Goal: Task Accomplishment & Management: Manage account settings

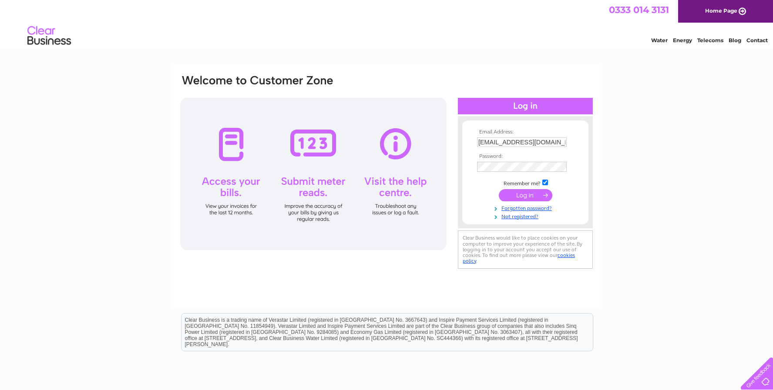
click at [522, 197] on input "submit" at bounding box center [526, 195] width 54 height 12
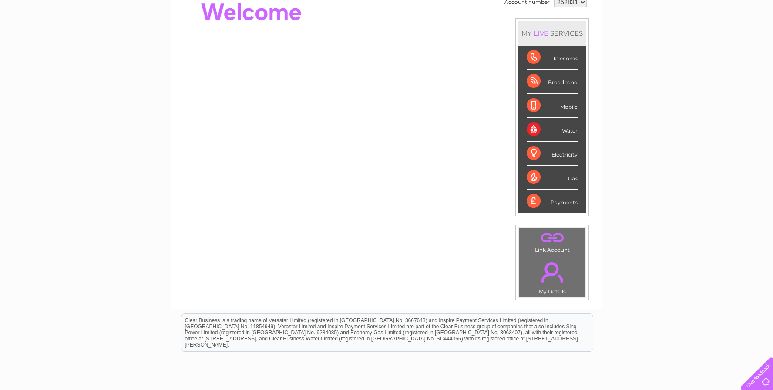
scroll to position [102, 0]
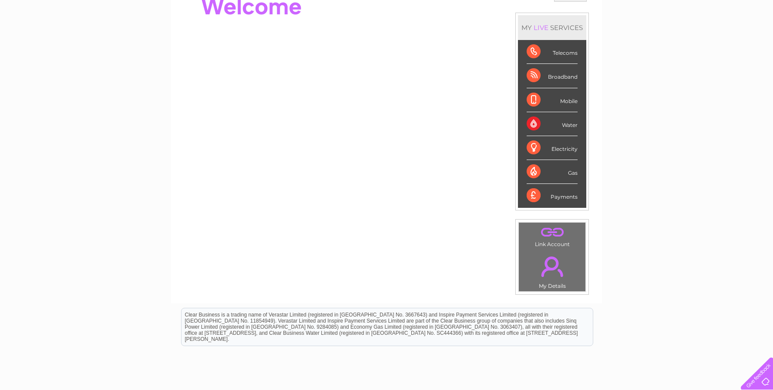
click at [566, 56] on div "Telecoms" at bounding box center [551, 52] width 51 height 24
click at [530, 50] on div "Telecoms" at bounding box center [551, 52] width 51 height 24
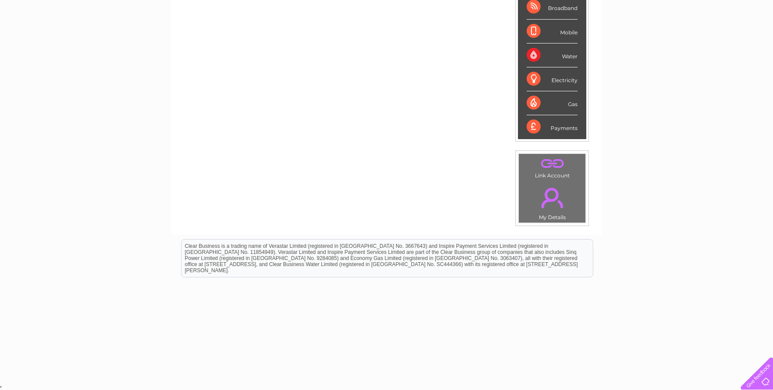
scroll to position [0, 0]
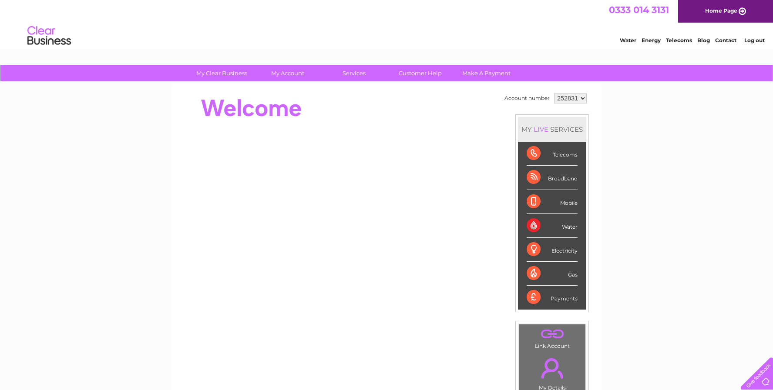
click at [558, 158] on div "Telecoms" at bounding box center [551, 154] width 51 height 24
click at [532, 154] on div "Telecoms" at bounding box center [551, 154] width 51 height 24
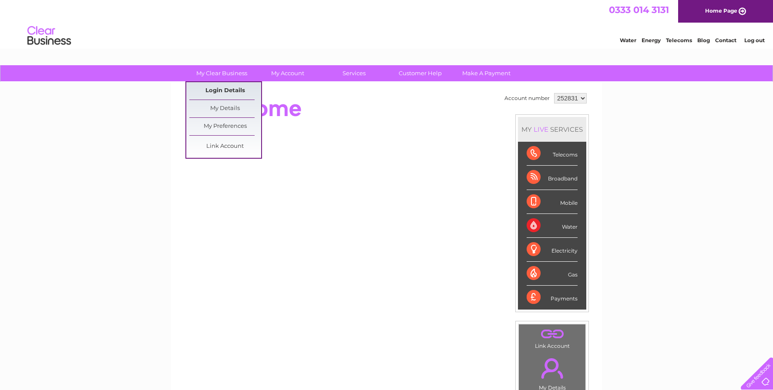
click at [229, 89] on link "Login Details" at bounding box center [225, 90] width 72 height 17
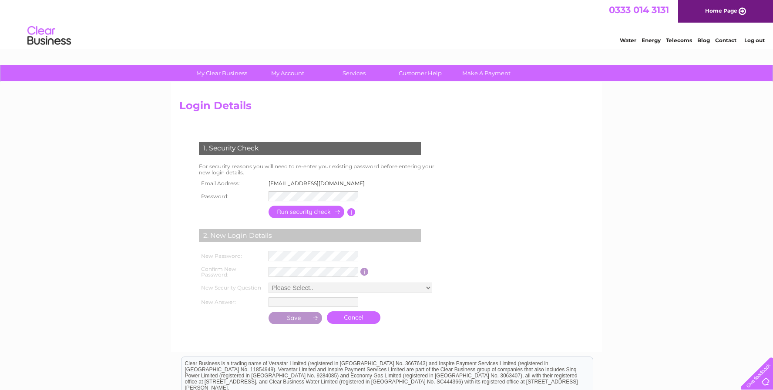
click at [313, 216] on input "button" at bounding box center [306, 212] width 77 height 13
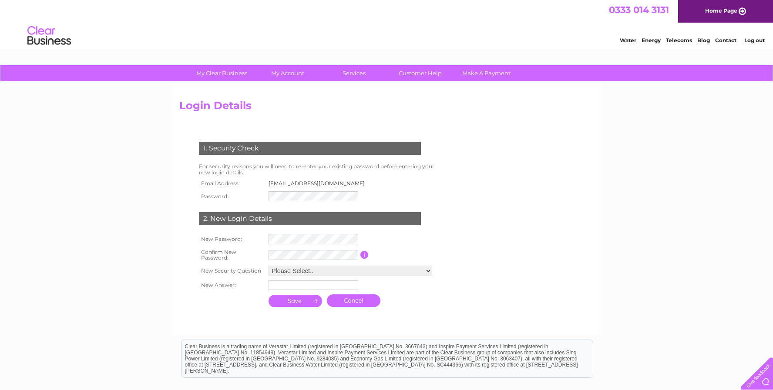
click at [311, 261] on td at bounding box center [313, 255] width 94 height 17
click at [290, 287] on input "text" at bounding box center [313, 286] width 91 height 10
click at [279, 289] on input "text" at bounding box center [313, 286] width 91 height 10
type input "Bradford"
click at [311, 306] on input "submit" at bounding box center [295, 301] width 54 height 12
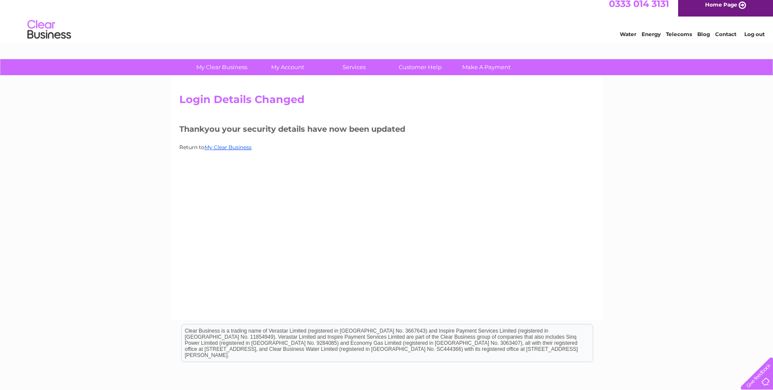
scroll to position [91, 0]
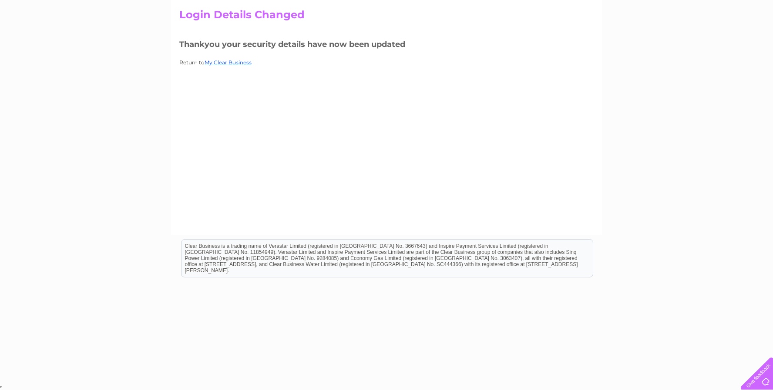
click at [108, 149] on div "My Clear Business Login Details My Details My Preferences Link Account My Accou…" at bounding box center [386, 178] width 773 height 409
